Goal: Task Accomplishment & Management: Manage account settings

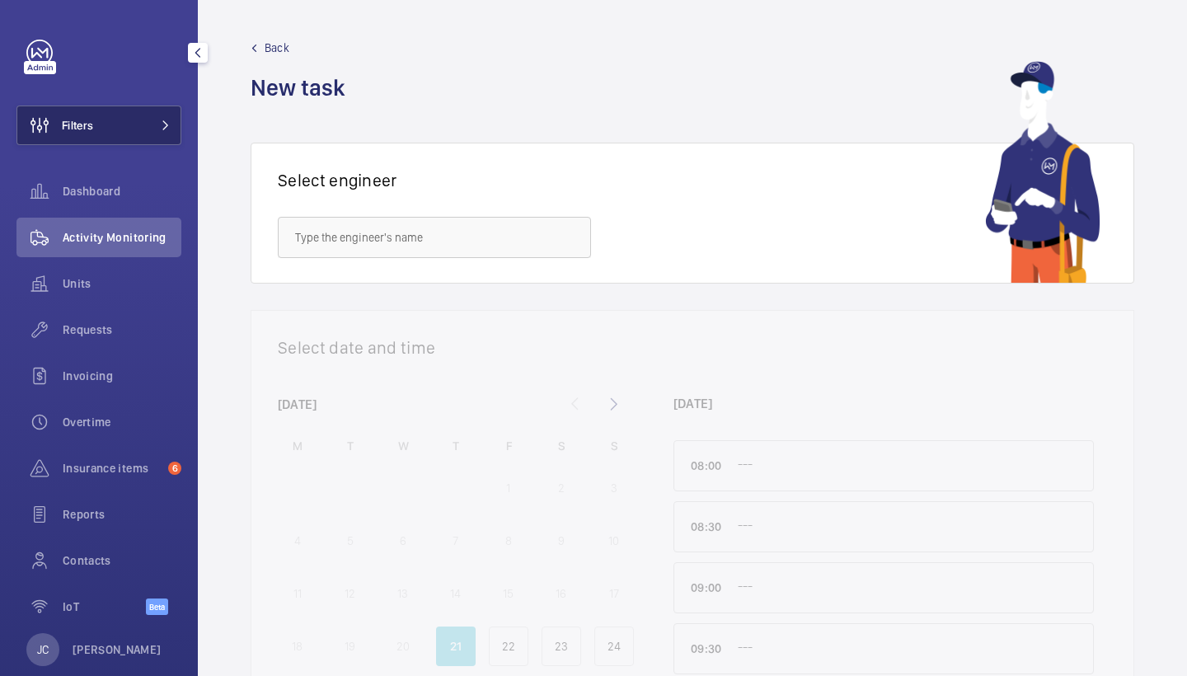
click at [109, 133] on button "Filters" at bounding box center [98, 126] width 165 height 40
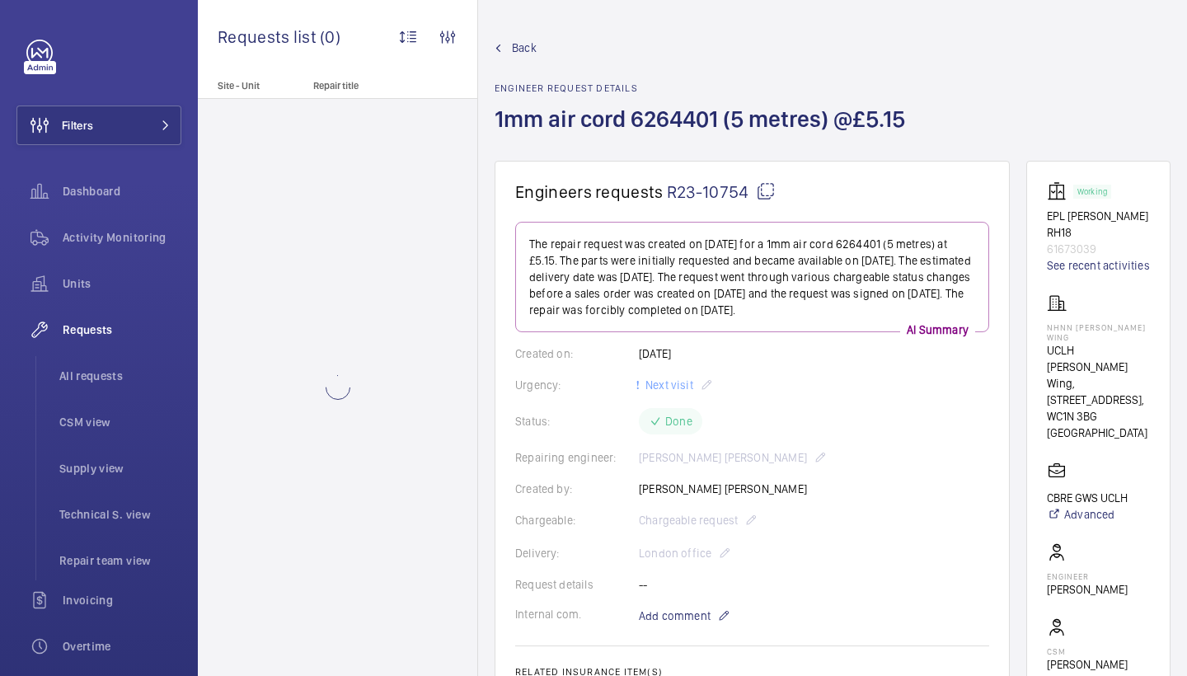
scroll to position [142, 0]
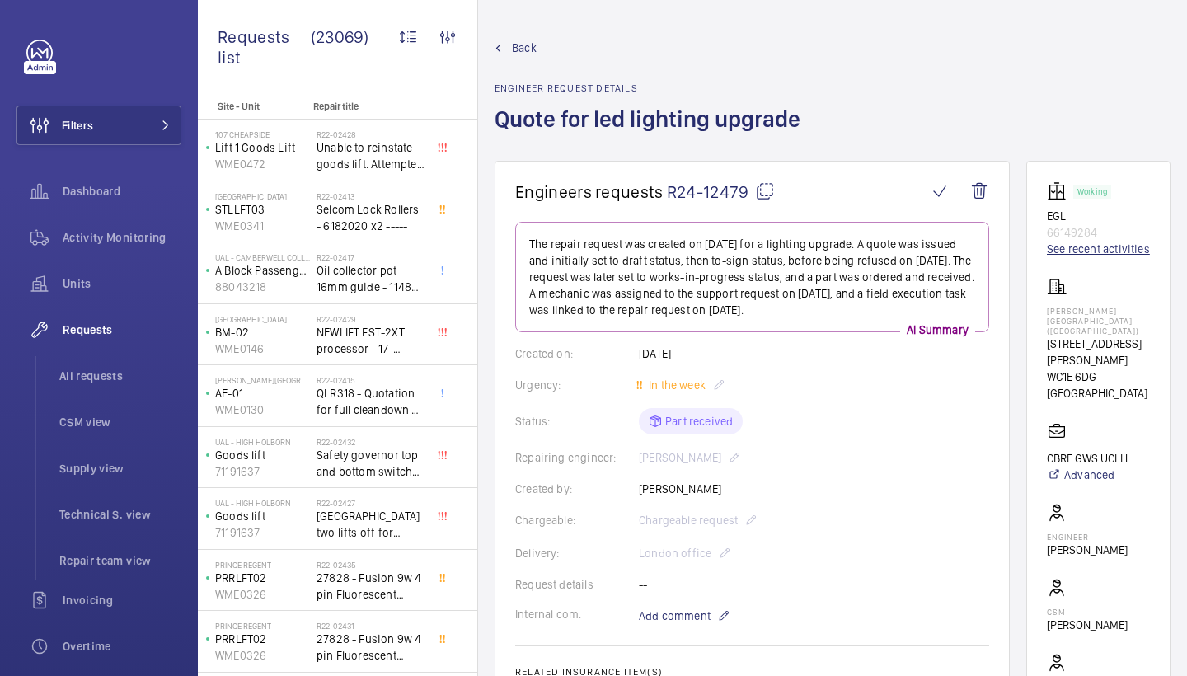
click at [1059, 245] on link "See recent activities" at bounding box center [1098, 249] width 103 height 16
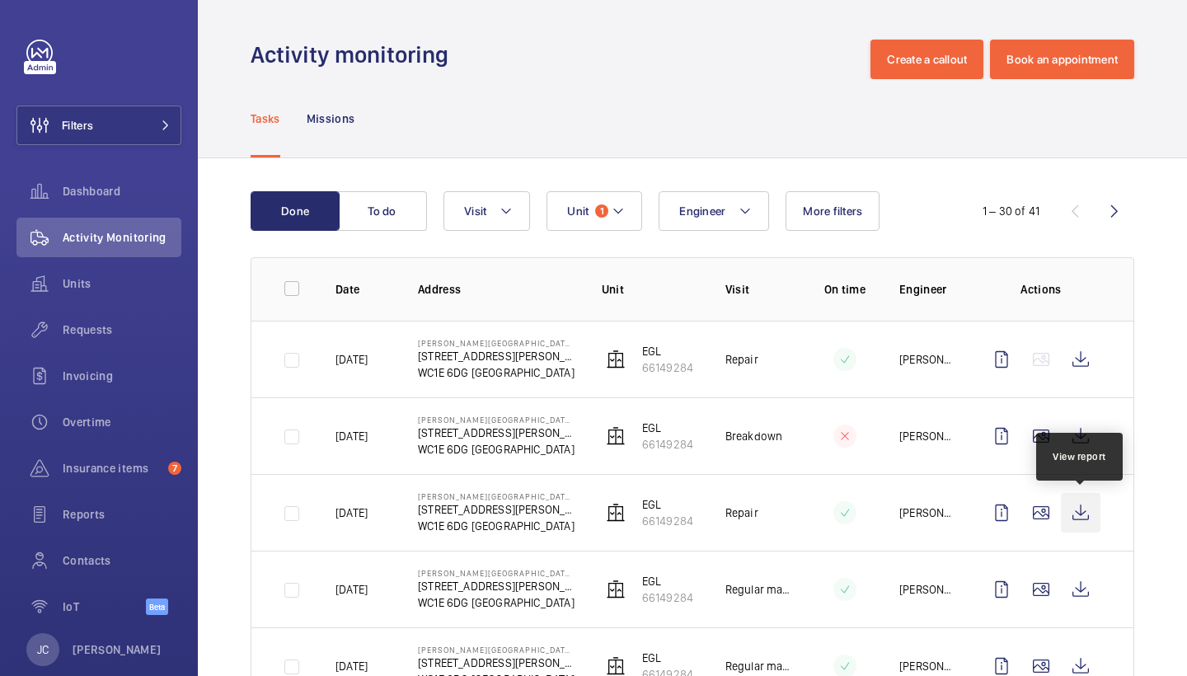
click at [1070, 498] on wm-front-icon-button at bounding box center [1081, 513] width 40 height 40
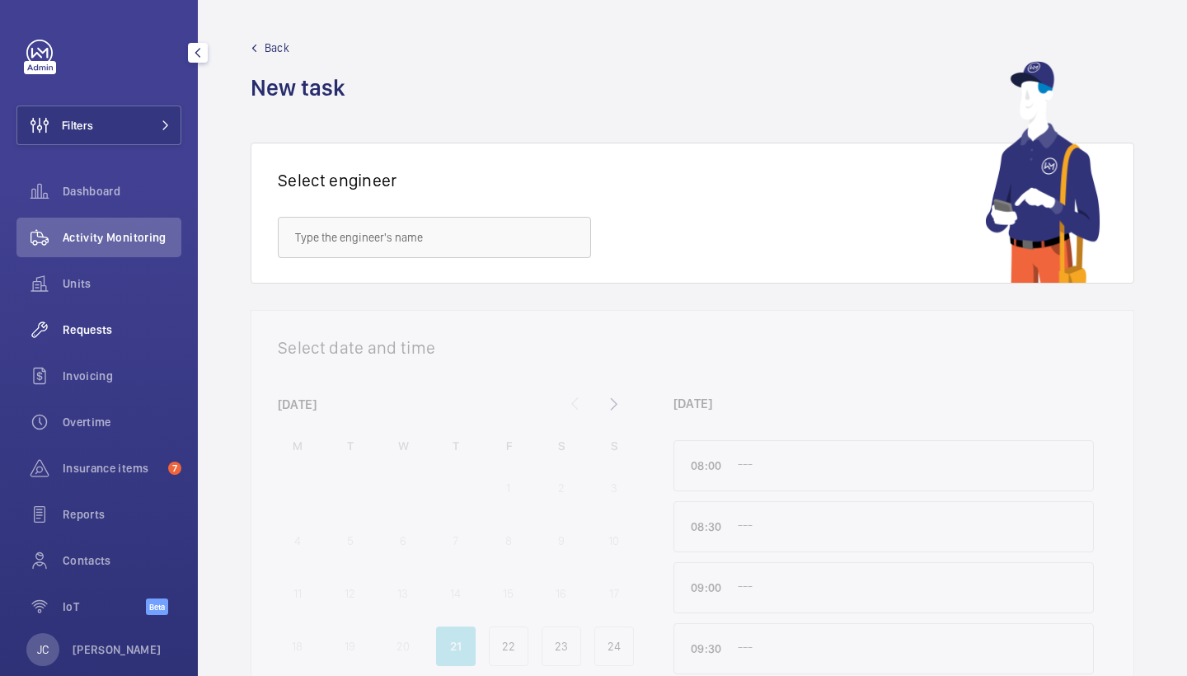
click at [94, 326] on span "Requests" at bounding box center [122, 330] width 119 height 16
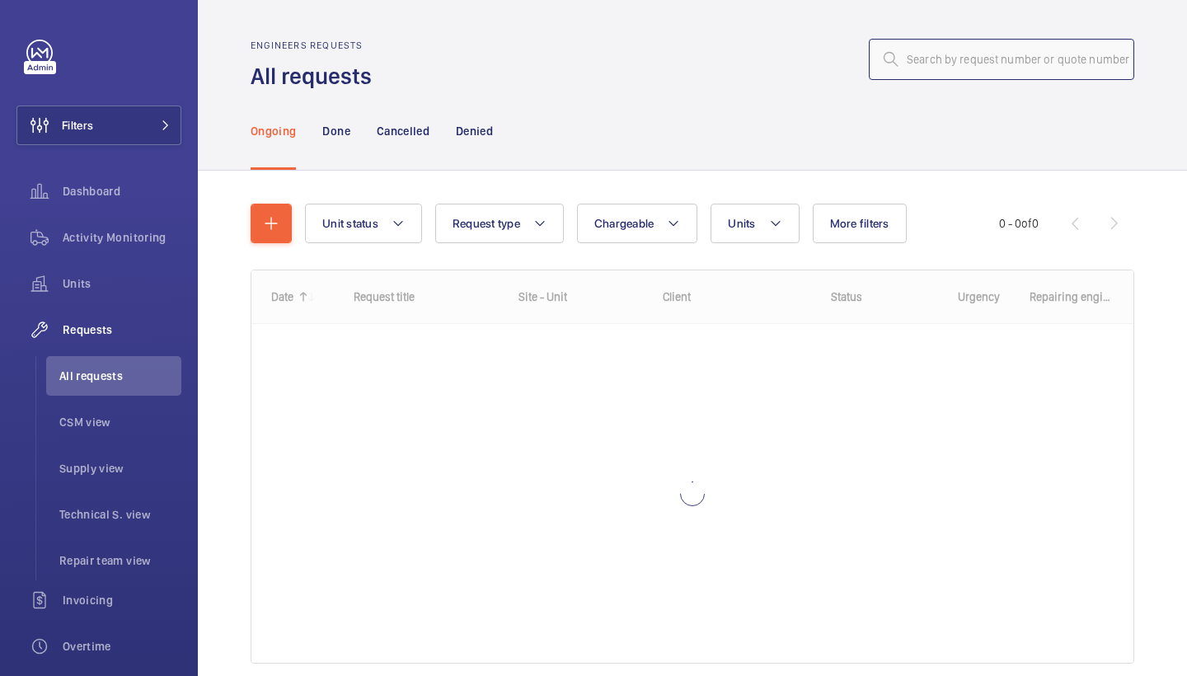
click at [984, 56] on input "text" at bounding box center [1001, 59] width 265 height 41
paste input "R25-10744"
type input "R25-10744"
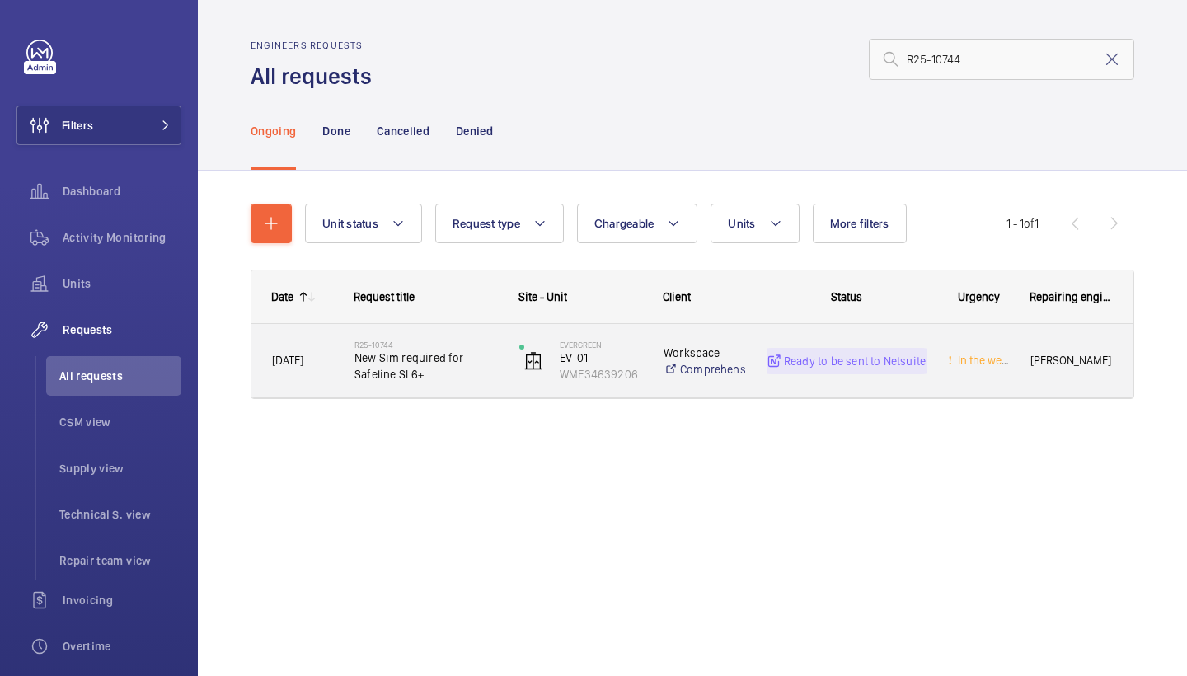
click at [419, 368] on span "New Sim required for Safeline SL6+" at bounding box center [426, 366] width 143 height 33
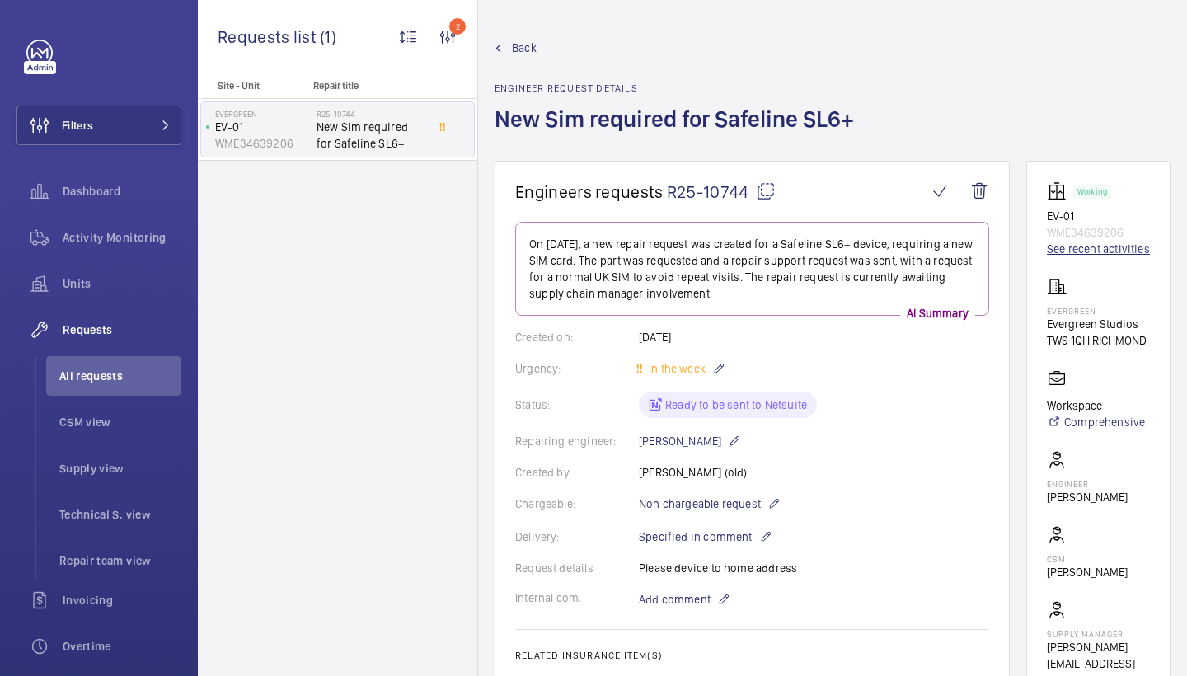
click at [1080, 246] on link "See recent activities" at bounding box center [1098, 249] width 103 height 16
